Goal: Find specific page/section: Find specific page/section

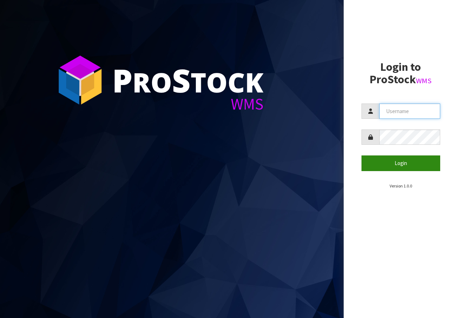
type input "KitchenAid"
click at [401, 162] on button "Login" at bounding box center [400, 163] width 79 height 15
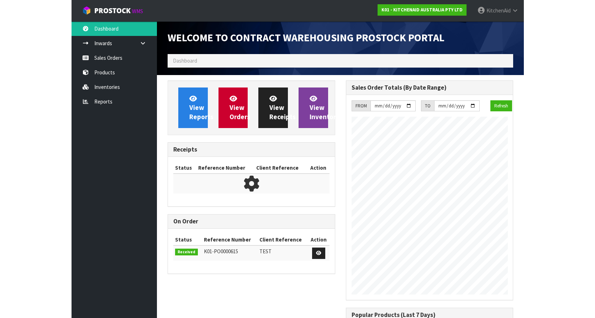
scroll to position [456, 178]
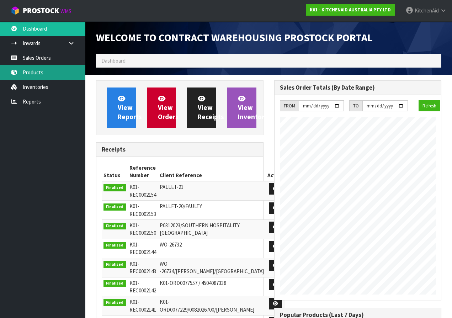
click at [37, 69] on link "Products" at bounding box center [42, 72] width 85 height 15
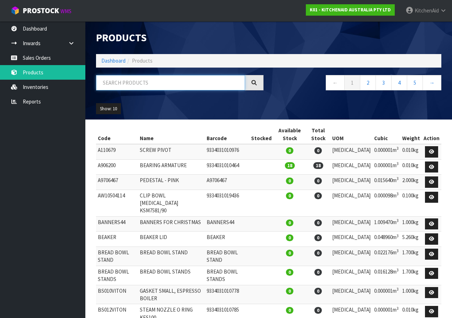
click at [130, 79] on input "text" at bounding box center [170, 82] width 149 height 15
paste input "W11567754"
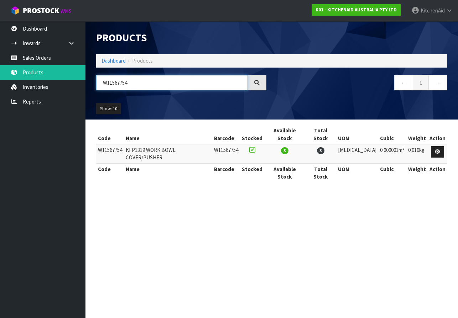
type input "W11567754"
click at [226, 210] on section "Products Import Products Drop file here to import csv template Dashboard Produc…" at bounding box center [229, 159] width 458 height 318
click at [197, 209] on section "Products Import Products Drop file here to import csv template Dashboard Produc…" at bounding box center [229, 159] width 458 height 318
